Goal: Obtain resource: Download file/media

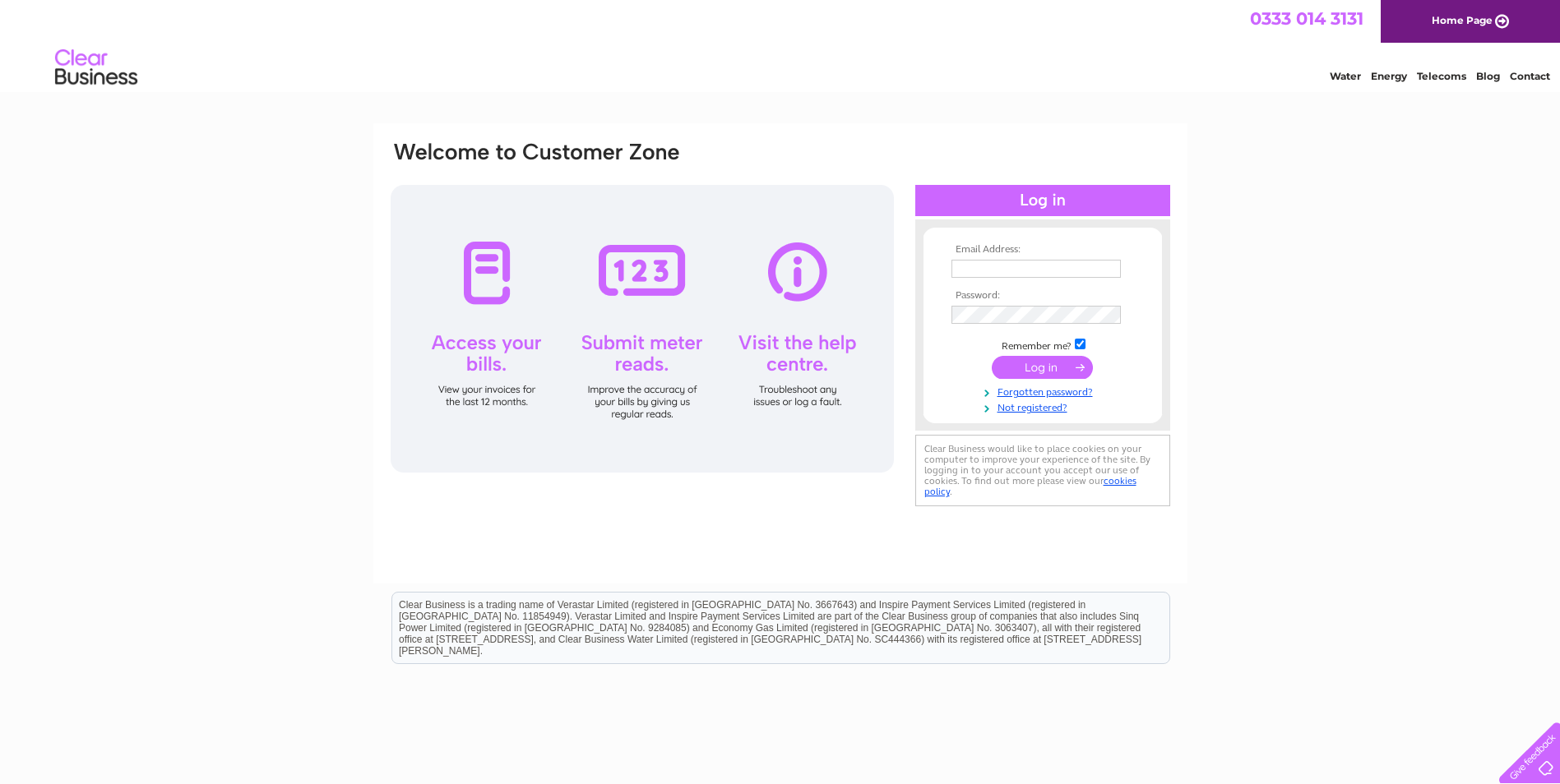
type input "invoices@storagevault.com"
click at [1038, 366] on input "submit" at bounding box center [1042, 366] width 101 height 23
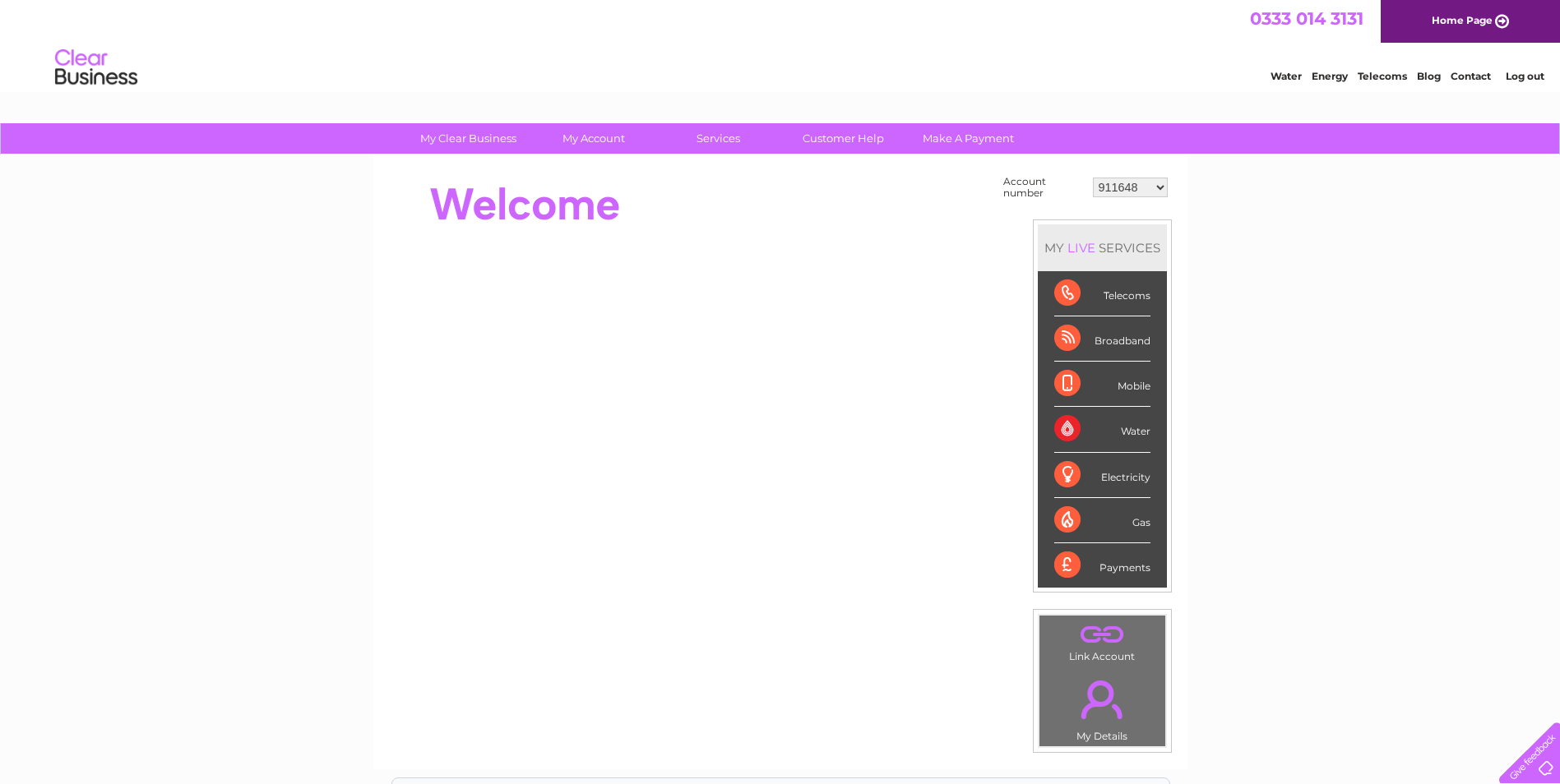
click at [1106, 183] on select "911648 975946 979041 980046 990352 990353 990356 990361 997232 1080773 1081707 …" at bounding box center [1131, 188] width 75 height 20
select select "980046"
click at [1093, 178] on select "911648 975946 979041 980046 990352 990353 990356 990361 997232 1080773 1081707 …" at bounding box center [1131, 188] width 75 height 20
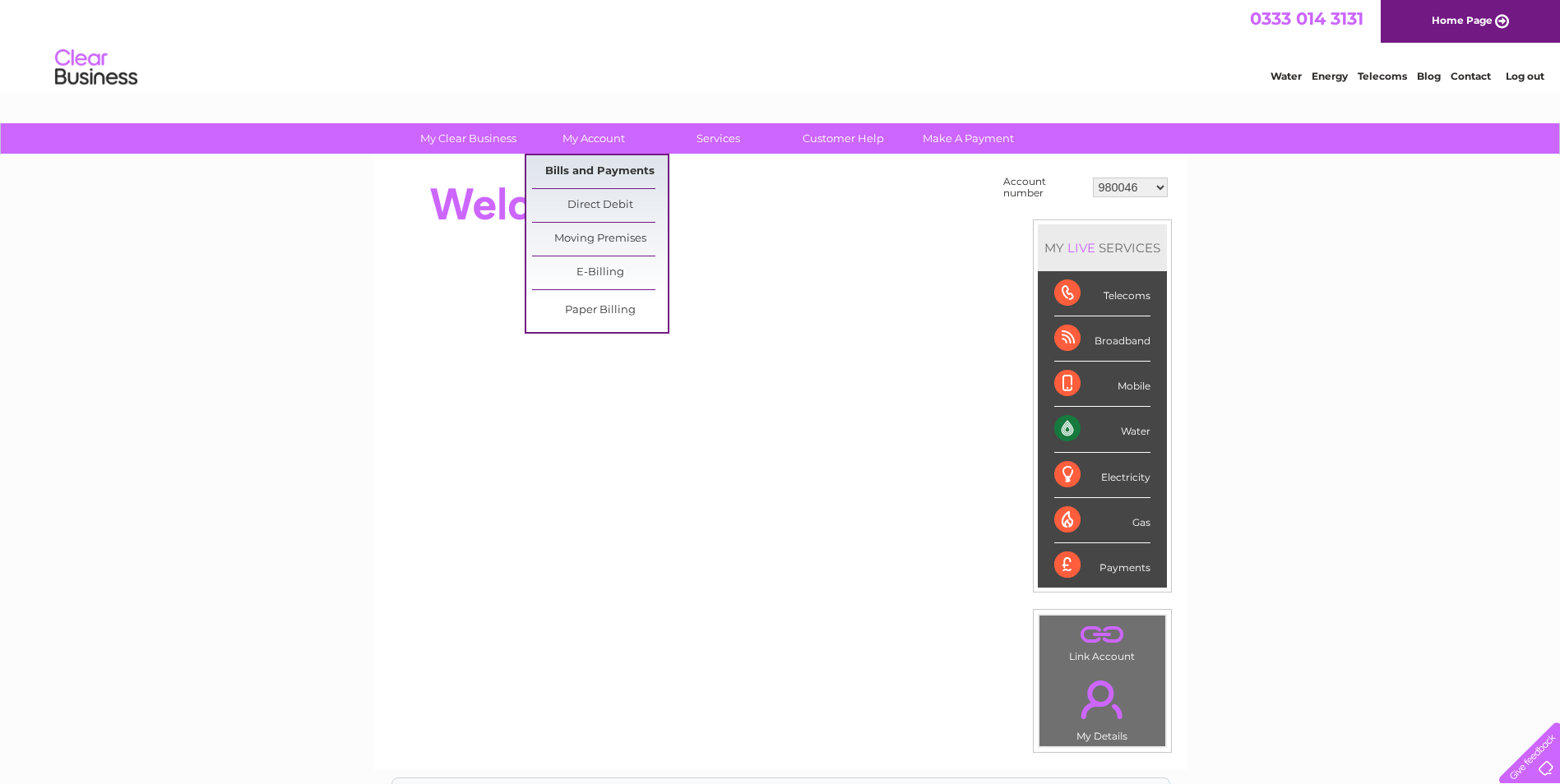
click at [588, 177] on link "Bills and Payments" at bounding box center [599, 171] width 136 height 33
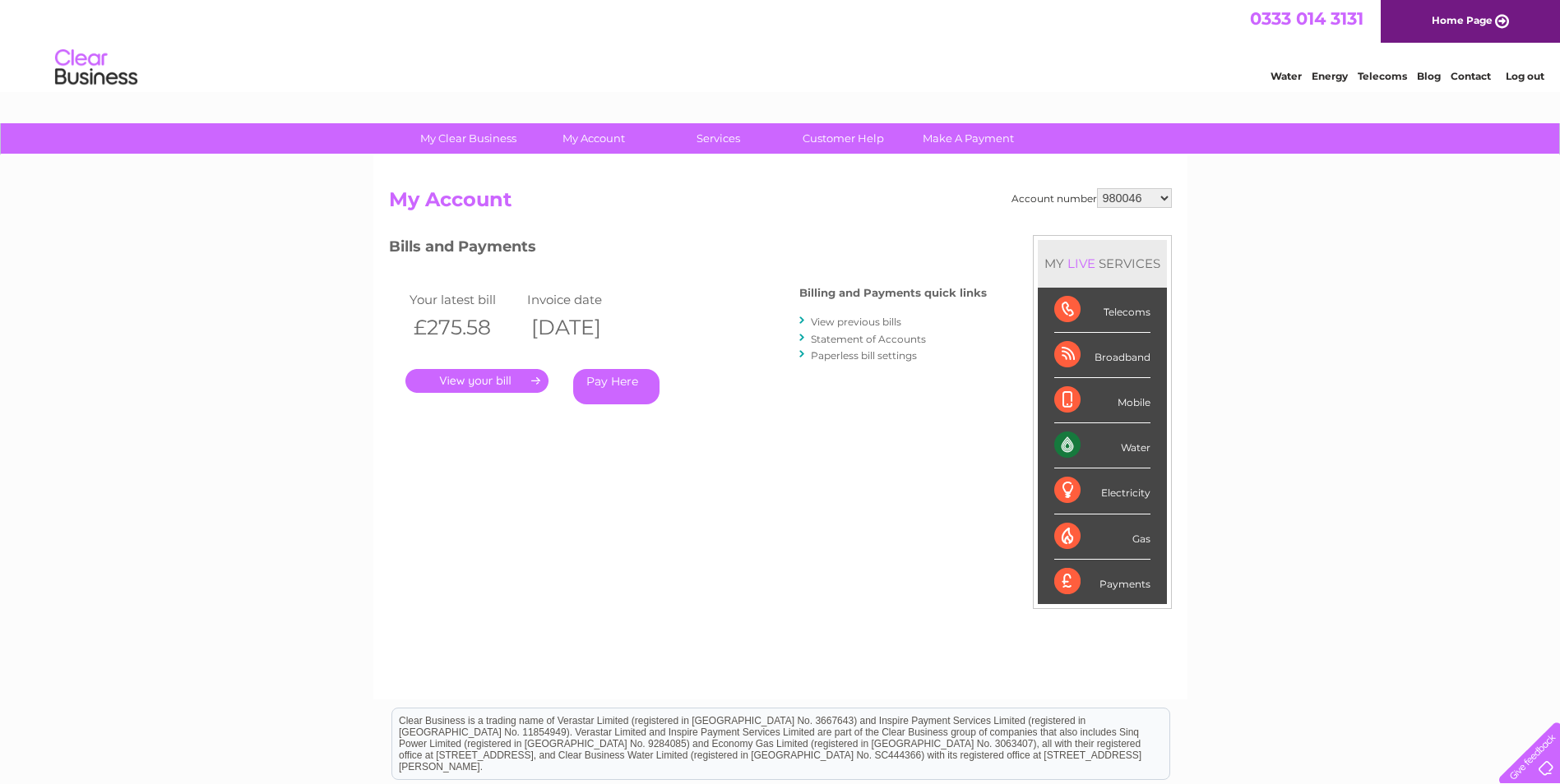
click at [1141, 197] on select "911648 975946 979041 980046 990352 990353 990356 990361 997232 1080773 1081707 …" at bounding box center [1134, 199] width 75 height 20
click at [783, 182] on div "Account number 911648 975946 979041 980046 990352 990353 990356 990361 997232 1…" at bounding box center [780, 427] width 814 height 544
click at [837, 324] on link "View previous bills" at bounding box center [855, 322] width 90 height 13
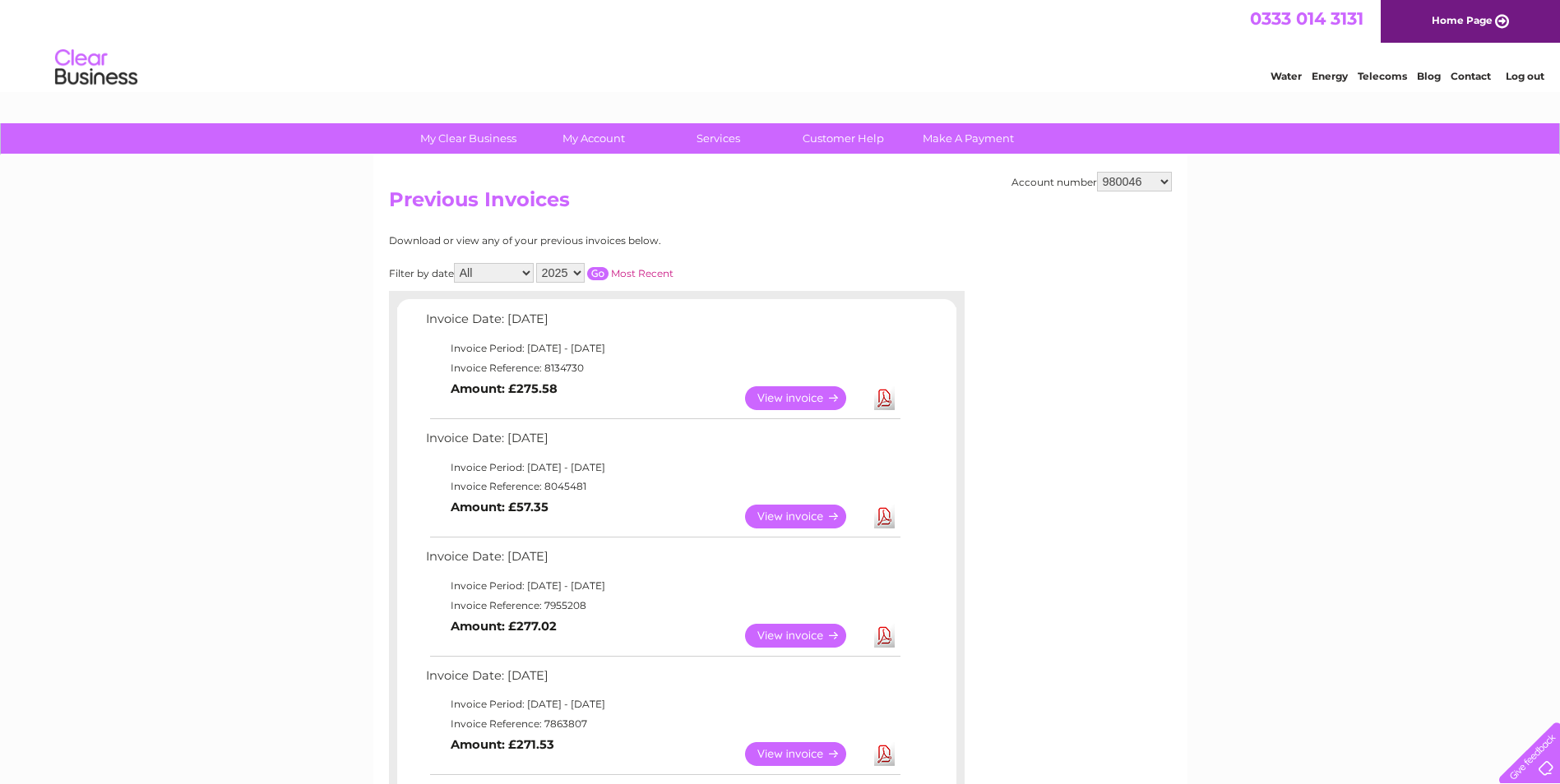
click at [885, 515] on link "Download" at bounding box center [884, 517] width 21 height 24
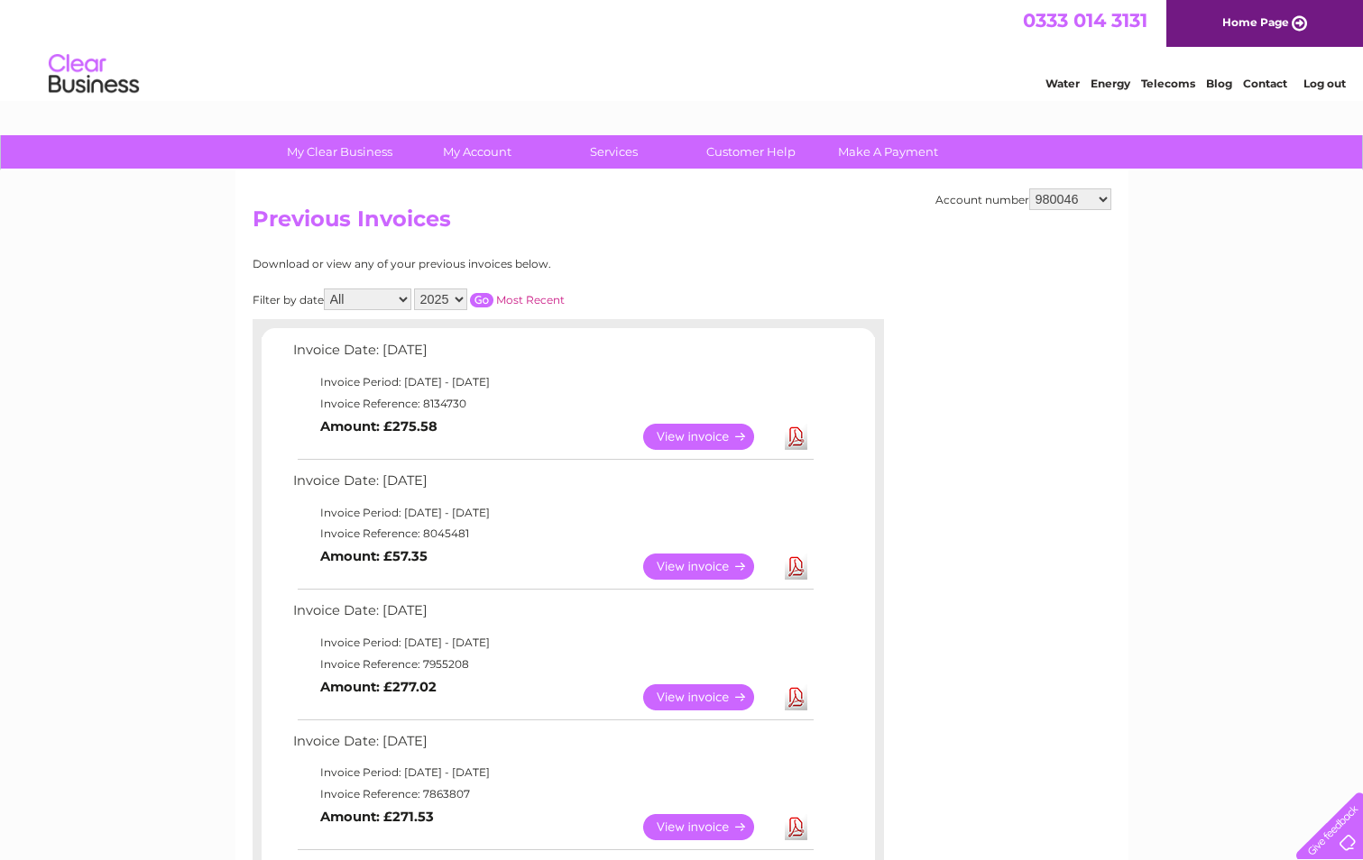
click at [796, 436] on link "Download" at bounding box center [796, 437] width 23 height 26
